Goal: Information Seeking & Learning: Compare options

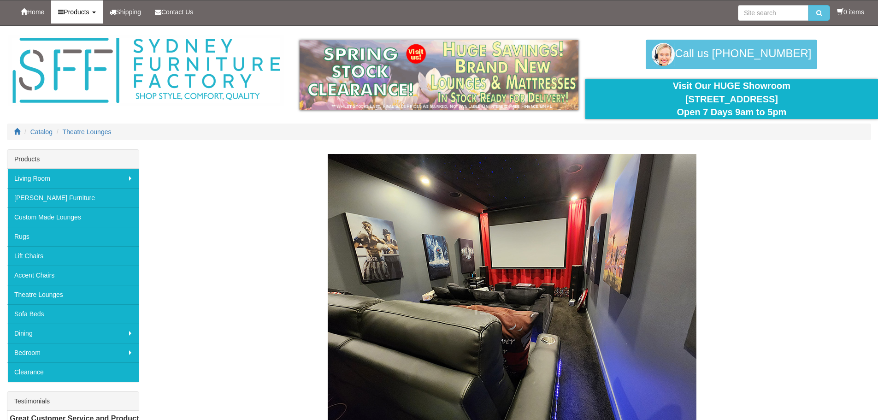
click at [96, 9] on link "Products" at bounding box center [76, 11] width 51 height 23
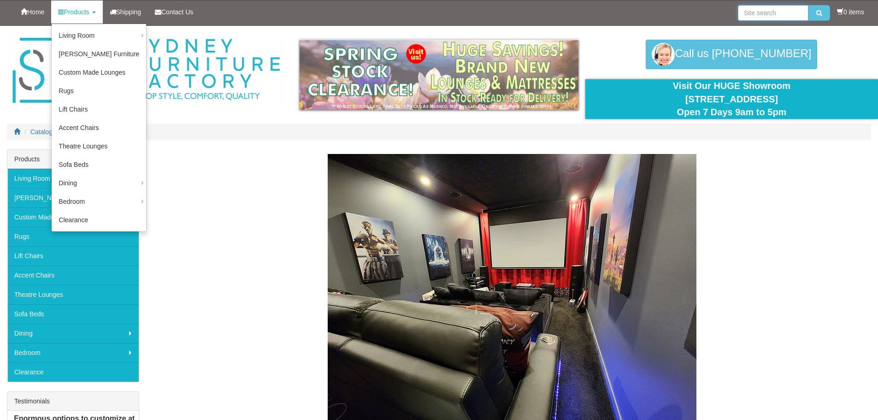
click at [751, 11] on input "search" at bounding box center [773, 13] width 70 height 16
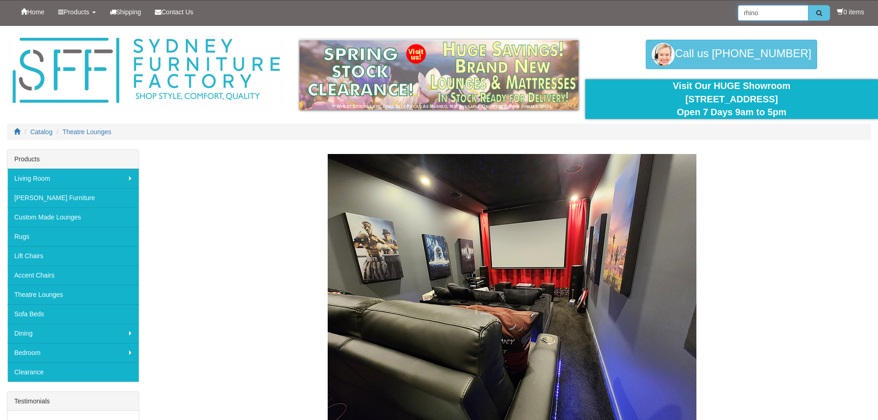
type input "rhino"
click at [816, 12] on icon "submit" at bounding box center [819, 13] width 6 height 6
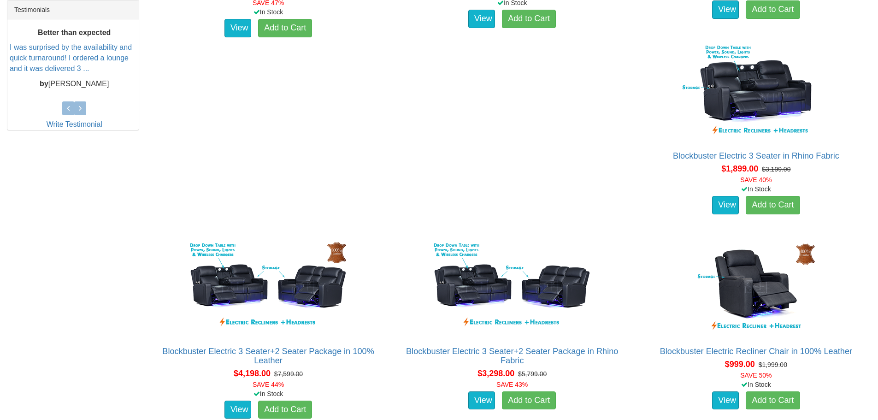
scroll to position [415, 0]
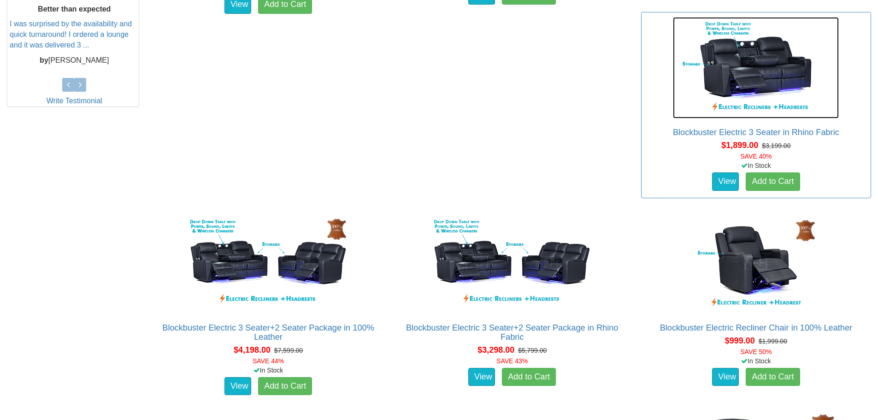
click at [763, 67] on img at bounding box center [756, 67] width 166 height 101
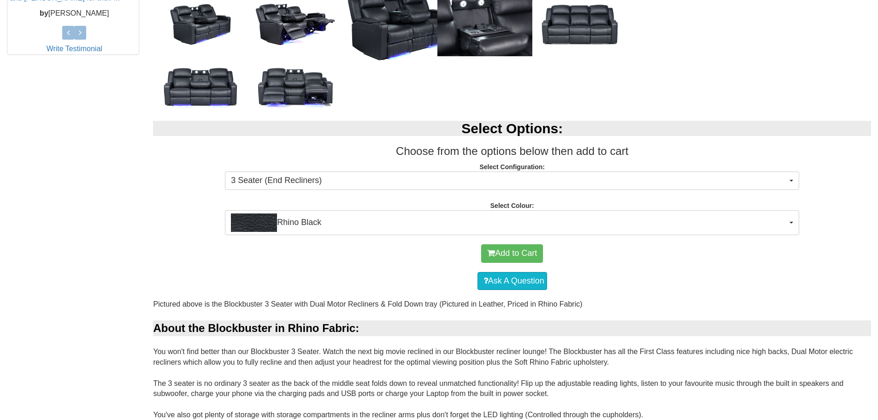
scroll to position [507, 0]
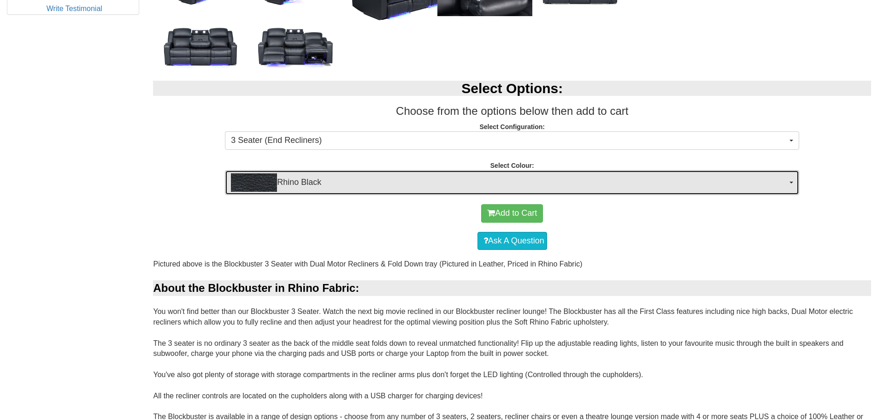
click at [319, 180] on span "Rhino Black" at bounding box center [509, 182] width 556 height 18
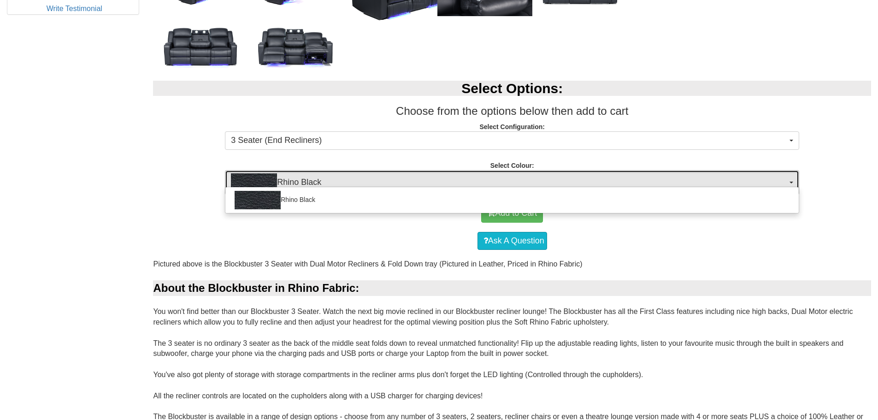
click at [319, 181] on span "Rhino Black" at bounding box center [509, 182] width 556 height 18
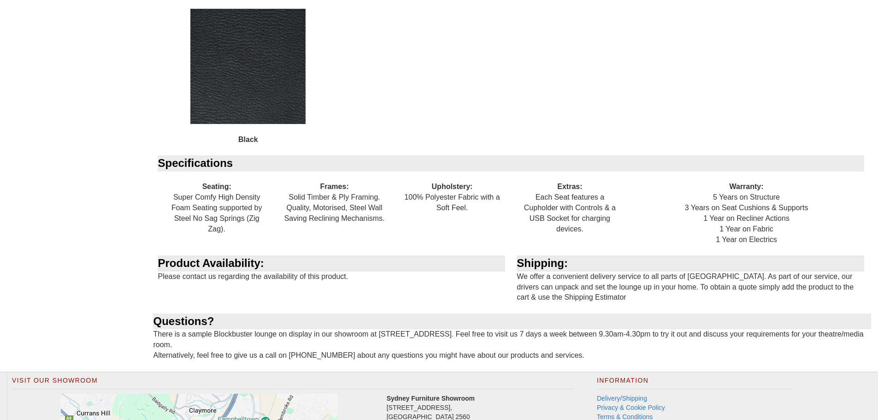
scroll to position [1198, 0]
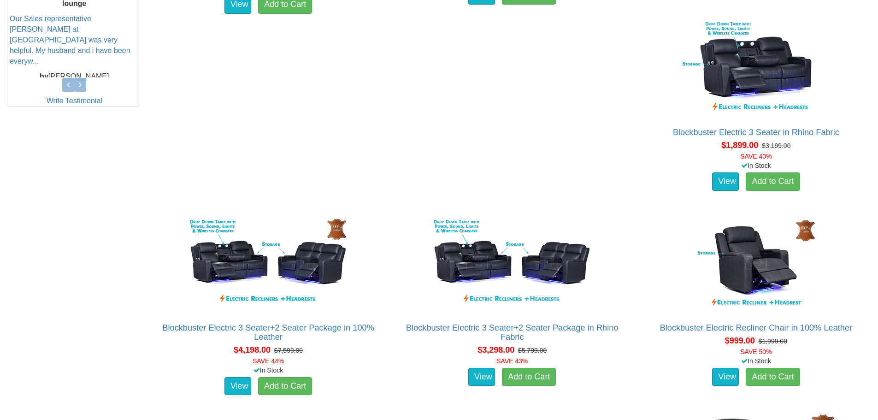
scroll to position [461, 0]
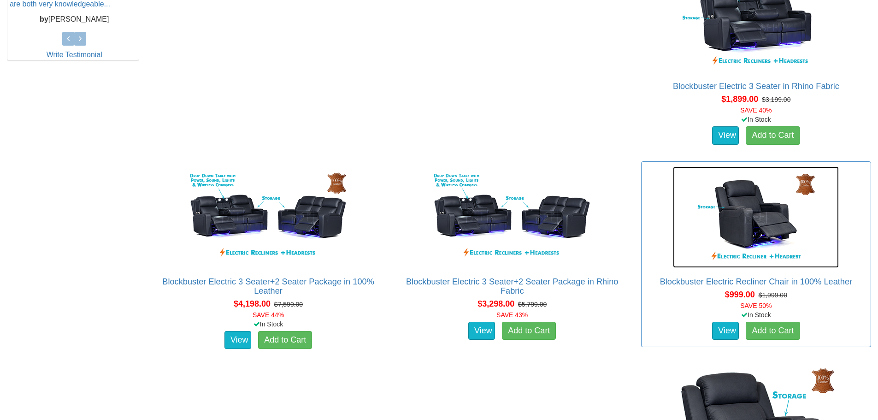
click at [767, 209] on img at bounding box center [756, 216] width 166 height 101
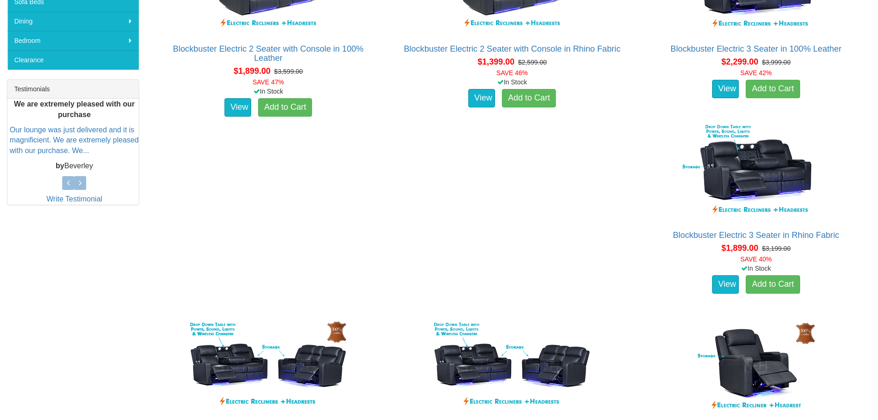
scroll to position [276, 0]
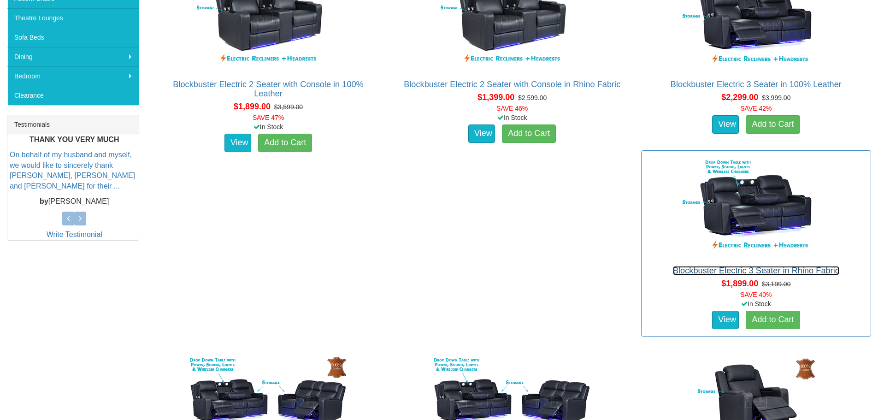
click at [721, 268] on link "Blockbuster Electric 3 Seater in Rhino Fabric" at bounding box center [756, 270] width 166 height 9
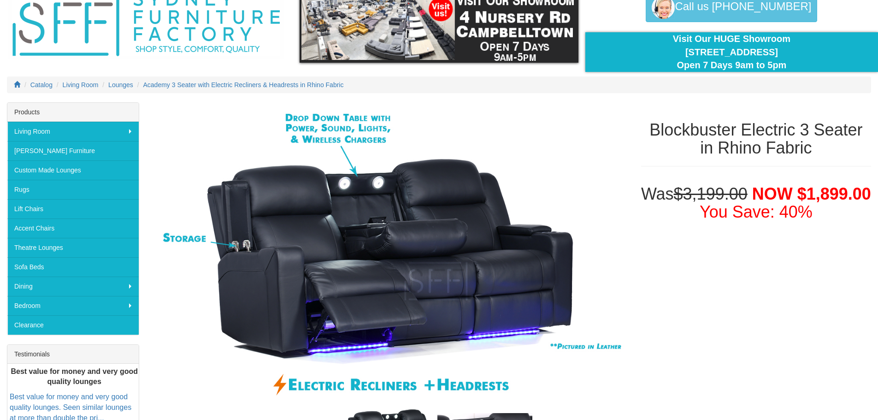
scroll to position [46, 0]
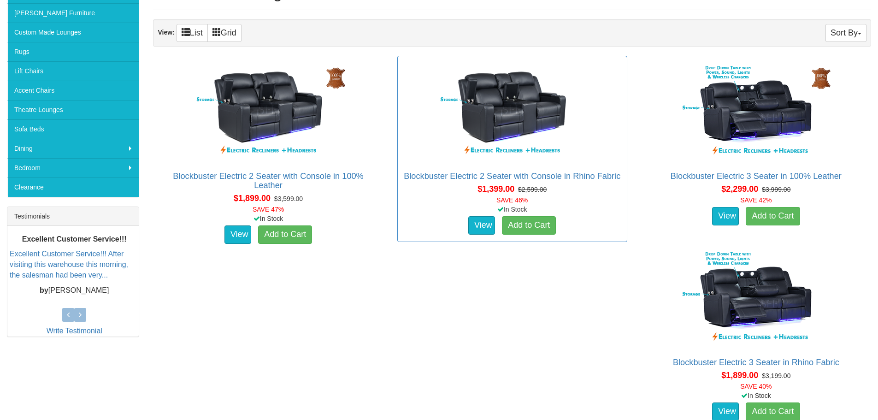
scroll to position [184, 0]
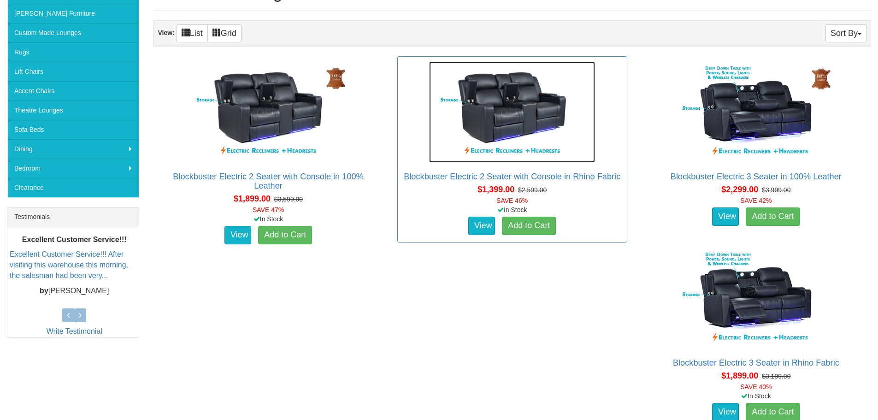
click at [516, 121] on img at bounding box center [512, 111] width 166 height 101
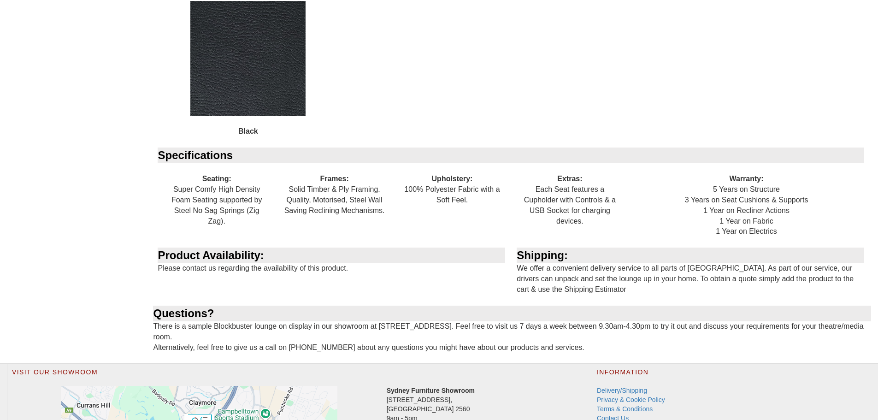
scroll to position [1060, 0]
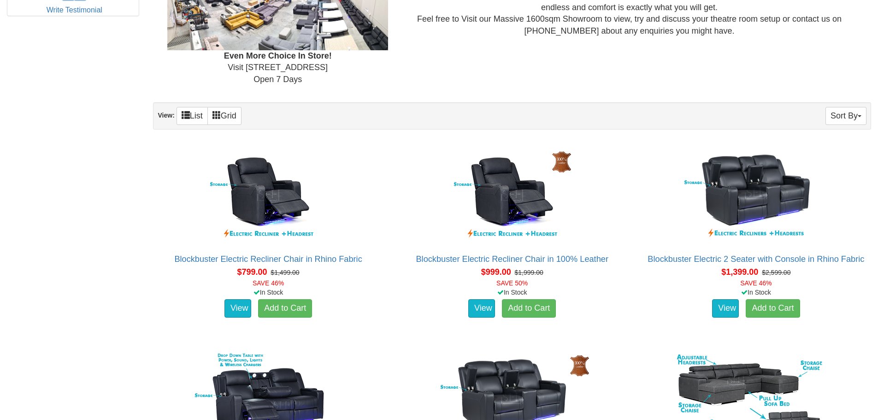
scroll to position [507, 0]
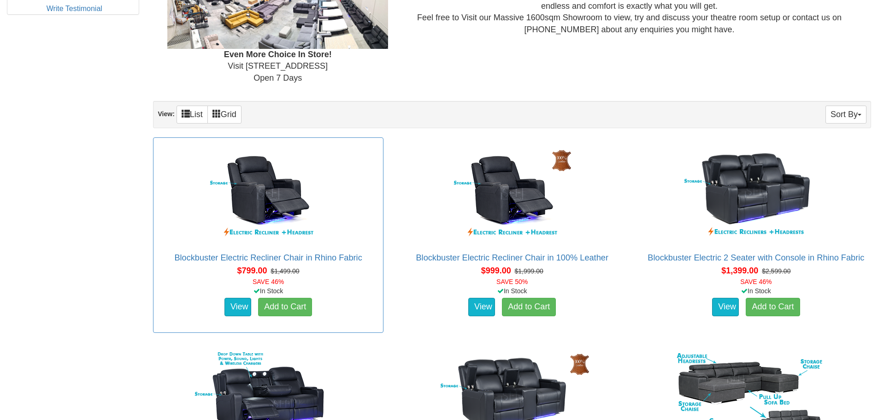
click at [260, 249] on div "Blockbuster Electric Recliner Chair in Rhino Fabric Pictured above is the Block…" at bounding box center [268, 234] width 230 height 195
click at [250, 257] on link "Blockbuster Electric Recliner Chair in Rhino Fabric" at bounding box center [267, 257] width 187 height 9
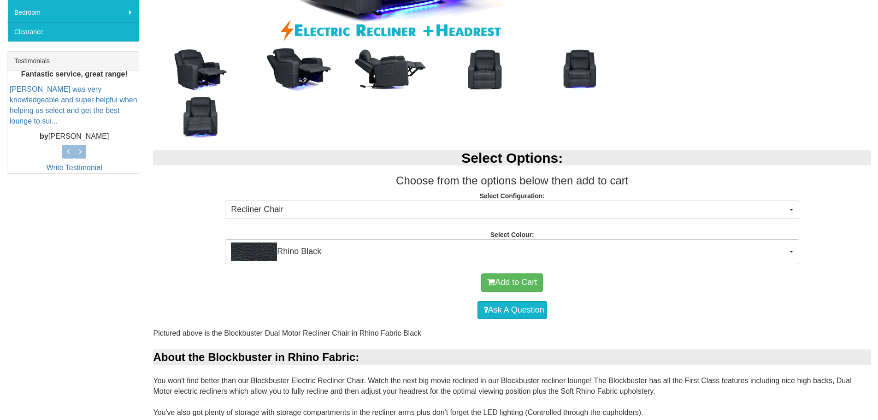
scroll to position [369, 0]
